Goal: Navigation & Orientation: Find specific page/section

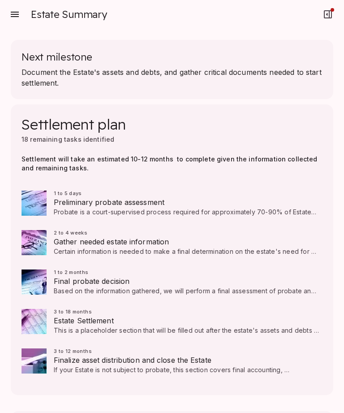
click at [9, 15] on icon "button" at bounding box center [14, 14] width 11 height 11
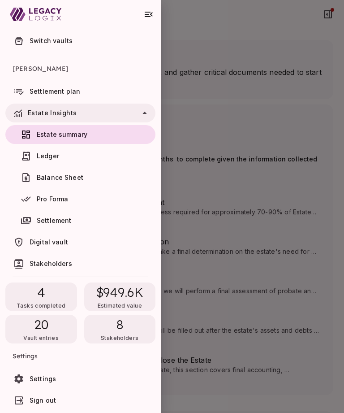
click at [58, 243] on span "Digital vault" at bounding box center [49, 242] width 39 height 8
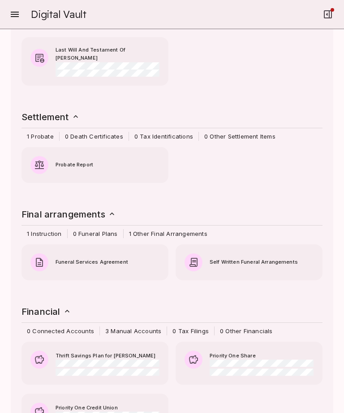
scroll to position [232, 0]
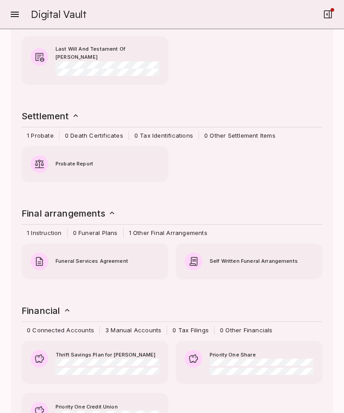
click at [96, 133] on span "0 Death Certificates" at bounding box center [94, 135] width 69 height 9
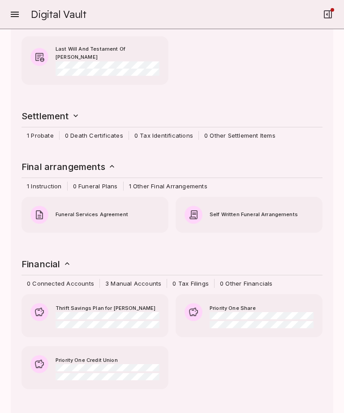
click at [108, 131] on span "0 Death Certificates" at bounding box center [94, 135] width 69 height 9
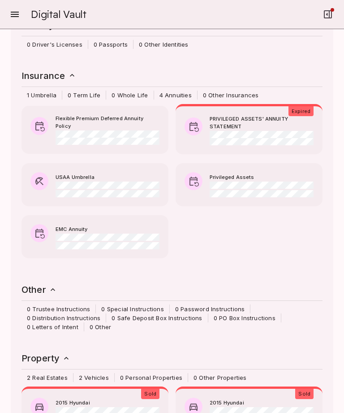
scroll to position [674, 0]
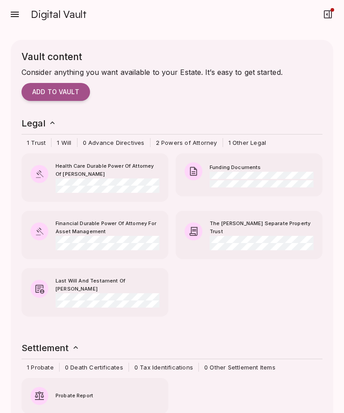
click at [16, 16] on icon "button" at bounding box center [15, 14] width 8 height 5
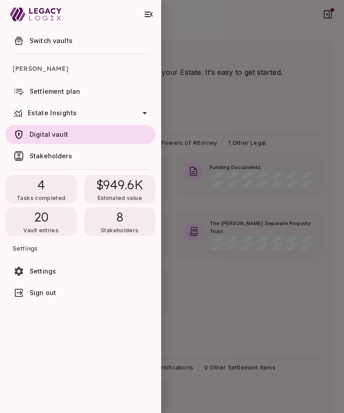
scroll to position [0, 0]
click at [129, 220] on div "8 Stakeholders" at bounding box center [120, 221] width 72 height 29
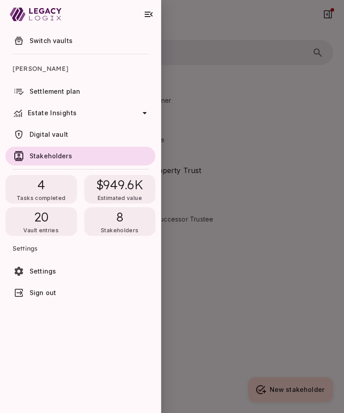
click at [209, 65] on div at bounding box center [172, 206] width 344 height 413
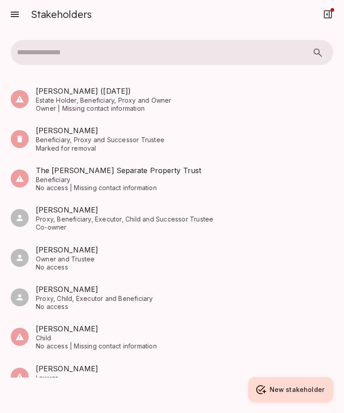
click at [22, 8] on div at bounding box center [17, 14] width 13 height 18
click at [20, 15] on button "button" at bounding box center [15, 14] width 18 height 18
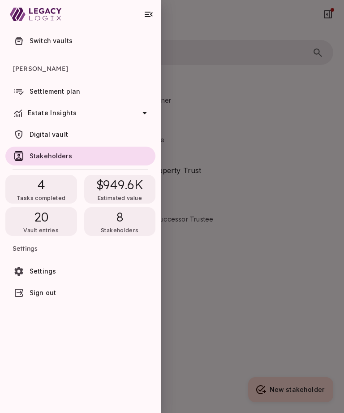
click at [73, 41] on span "Switch vaults" at bounding box center [91, 40] width 122 height 9
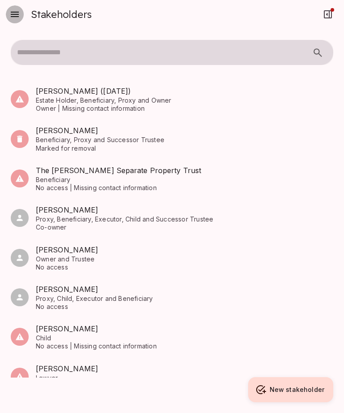
click at [16, 14] on icon "button" at bounding box center [15, 14] width 8 height 5
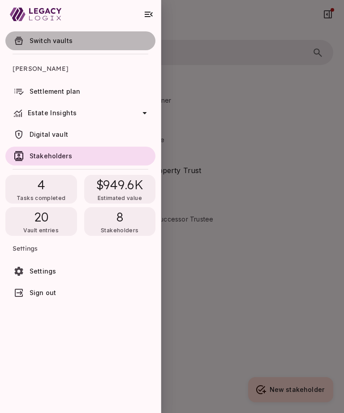
click at [34, 39] on span "Switch vaults" at bounding box center [51, 41] width 43 height 8
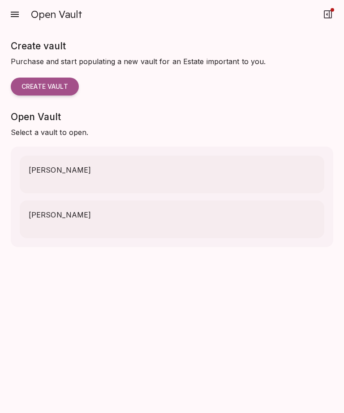
click at [37, 219] on span "[PERSON_NAME]" at bounding box center [60, 214] width 62 height 11
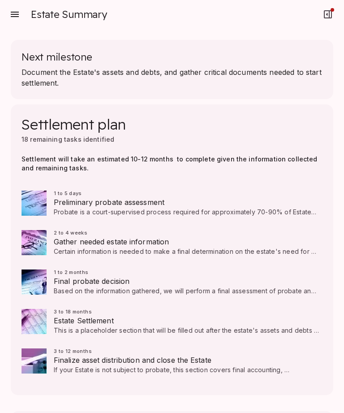
click at [13, 13] on icon "button" at bounding box center [15, 14] width 8 height 5
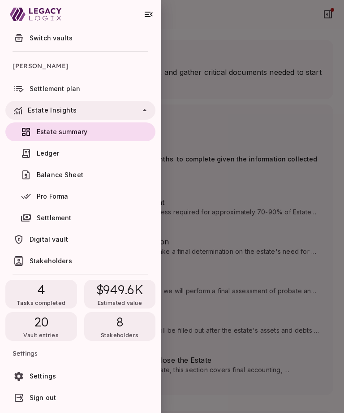
scroll to position [3, 0]
click at [47, 378] on span "Settings" at bounding box center [43, 376] width 26 height 8
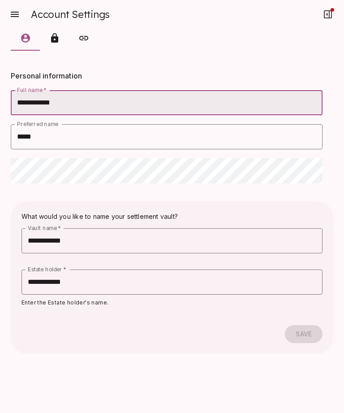
click at [52, 32] on button "customized tabs example" at bounding box center [54, 38] width 29 height 18
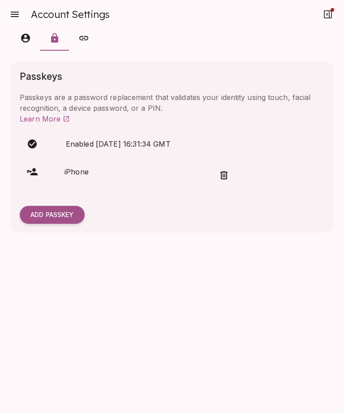
click at [97, 22] on div "Account Settings" at bounding box center [60, 14] width 99 height 18
click at [100, 26] on div "Account Settings" at bounding box center [172, 14] width 323 height 29
click at [26, 35] on icon "customized tabs example" at bounding box center [25, 38] width 9 height 9
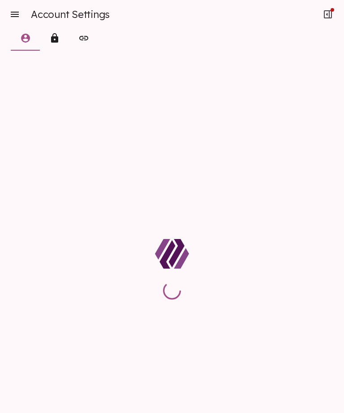
click at [13, 14] on icon "button" at bounding box center [15, 14] width 8 height 5
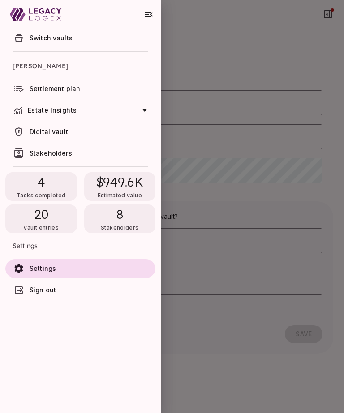
click at [36, 152] on span "Stakeholders" at bounding box center [51, 153] width 43 height 8
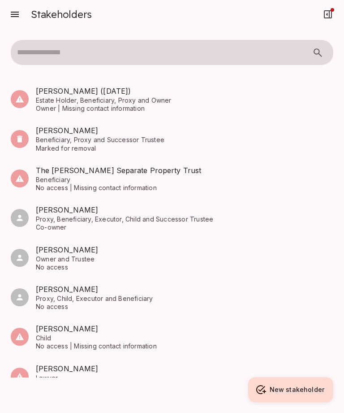
click at [29, 18] on div "Stakeholders" at bounding box center [51, 14] width 81 height 18
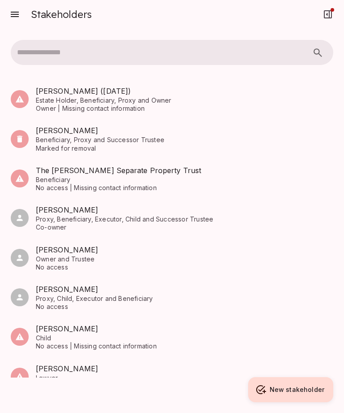
click at [13, 17] on icon "button" at bounding box center [15, 14] width 8 height 5
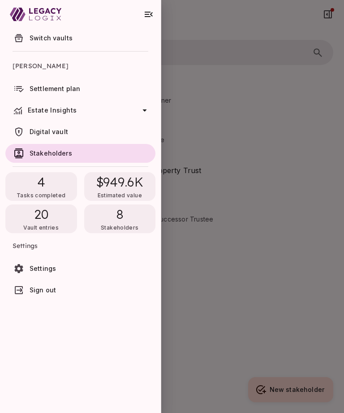
click at [148, 112] on icon at bounding box center [144, 110] width 11 height 11
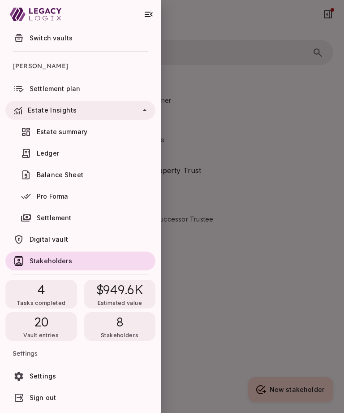
click at [65, 194] on span "Pro Forma" at bounding box center [52, 196] width 31 height 8
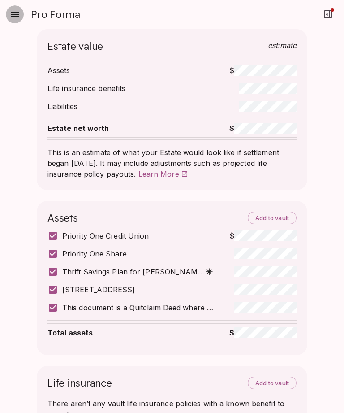
click at [18, 15] on icon "button" at bounding box center [15, 14] width 8 height 5
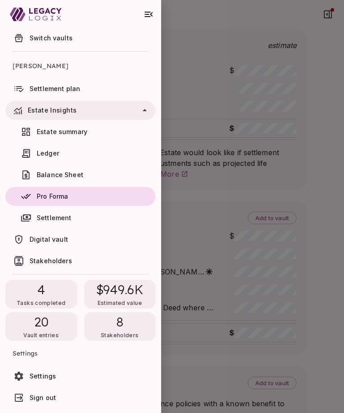
scroll to position [3, 0]
click at [59, 221] on span "Settlement" at bounding box center [54, 218] width 35 height 8
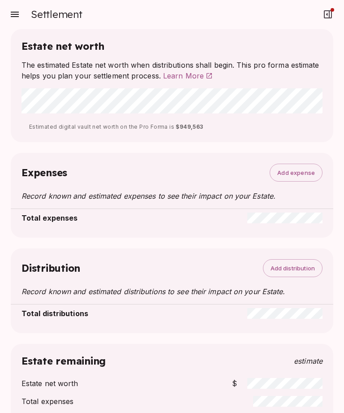
scroll to position [0, 0]
click at [13, 11] on icon "button" at bounding box center [14, 14] width 11 height 11
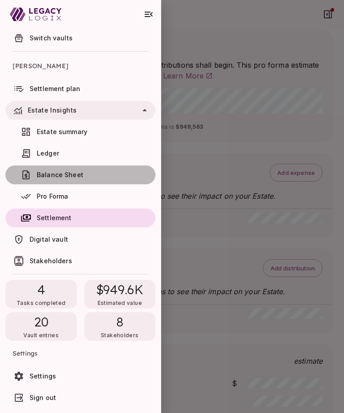
click at [45, 174] on span "Balance Sheet" at bounding box center [60, 175] width 47 height 8
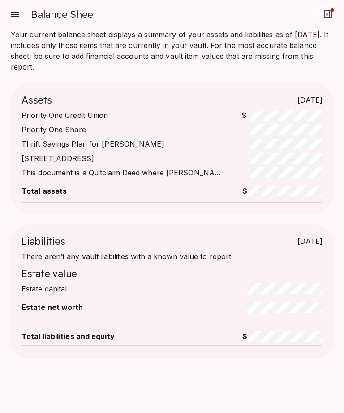
click at [20, 13] on icon "button" at bounding box center [14, 14] width 11 height 11
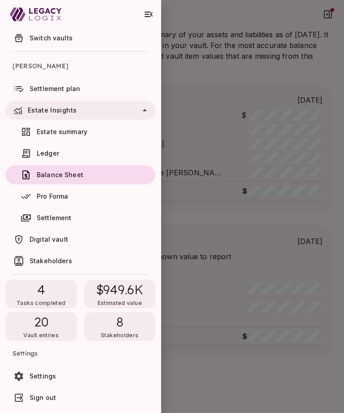
click at [32, 295] on div "4 Tasks completed" at bounding box center [41, 294] width 72 height 29
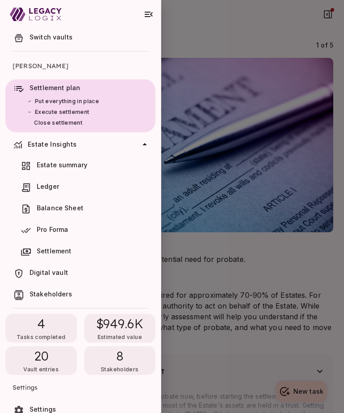
click at [219, 101] on div at bounding box center [172, 206] width 344 height 413
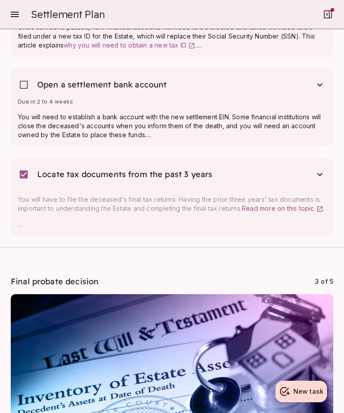
scroll to position [1075, 0]
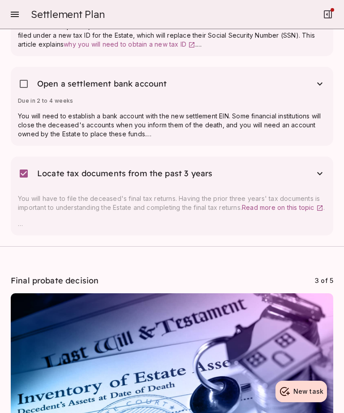
click at [222, 106] on div "Due in 2 to 4 weeks" at bounding box center [172, 102] width 308 height 11
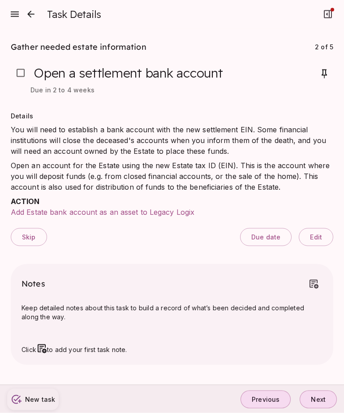
scroll to position [0, 0]
